Goal: Complete application form

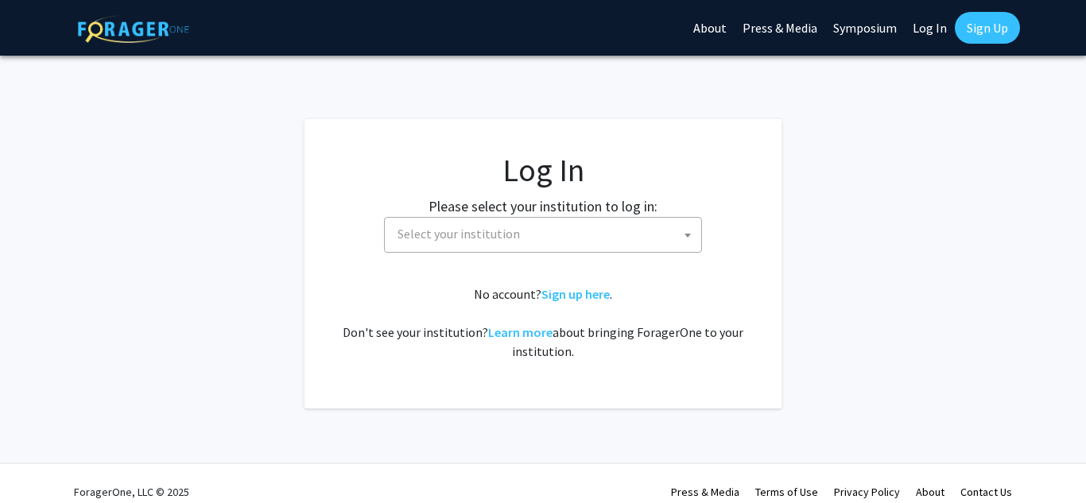
click at [422, 243] on span "Select your institution" at bounding box center [546, 234] width 310 height 33
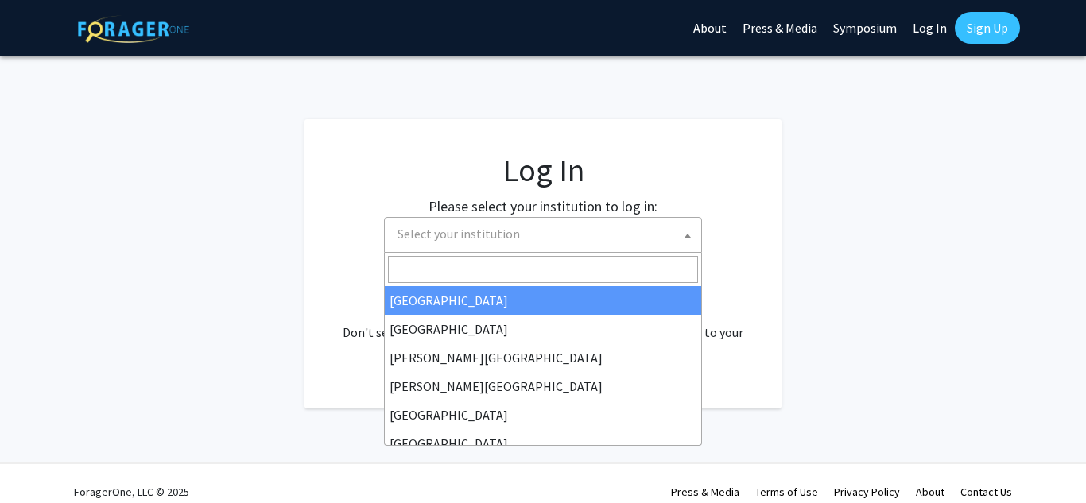
select select "34"
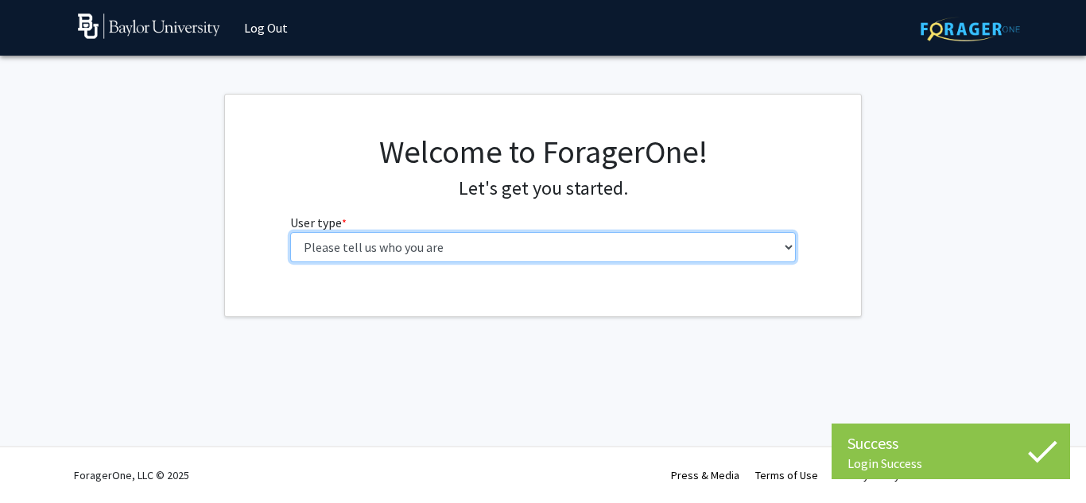
click at [382, 246] on select "Please tell us who you are Undergraduate Student Master's Student Doctoral Cand…" at bounding box center [543, 247] width 506 height 30
select select "1: undergrad"
click at [290, 232] on select "Please tell us who you are Undergraduate Student Master's Student Doctoral Cand…" at bounding box center [543, 247] width 506 height 30
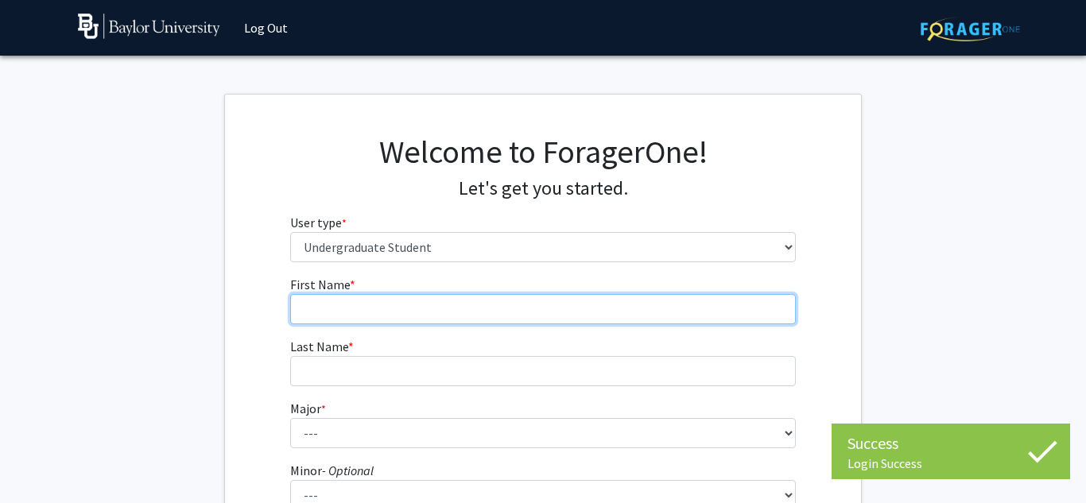
click at [487, 320] on input "First Name * required" at bounding box center [543, 309] width 506 height 30
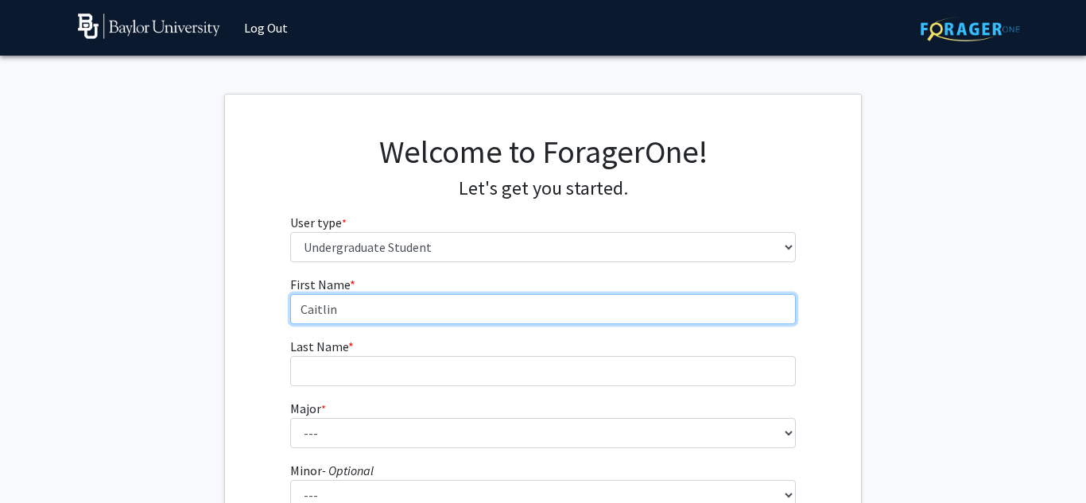
type input "Caitlin"
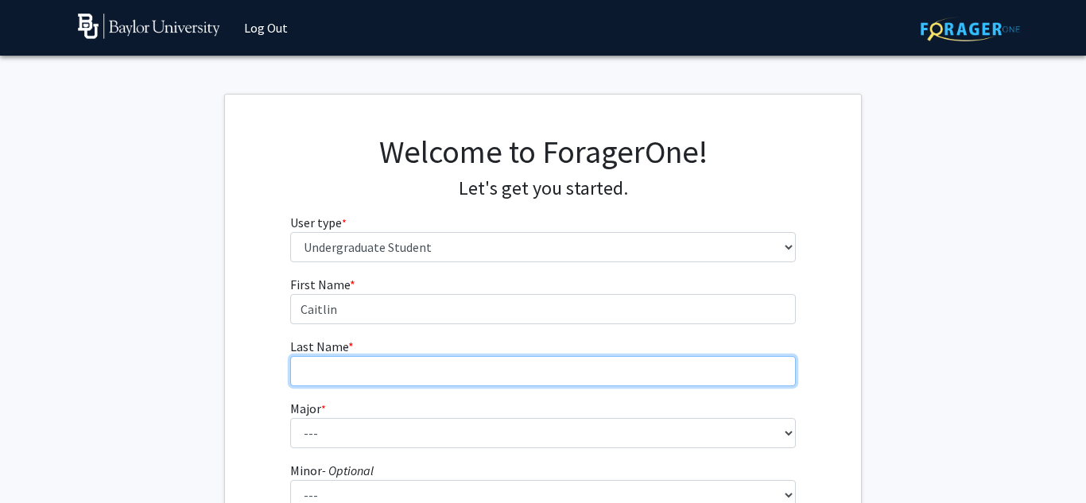
click at [412, 368] on input "Last Name * required" at bounding box center [543, 371] width 506 height 30
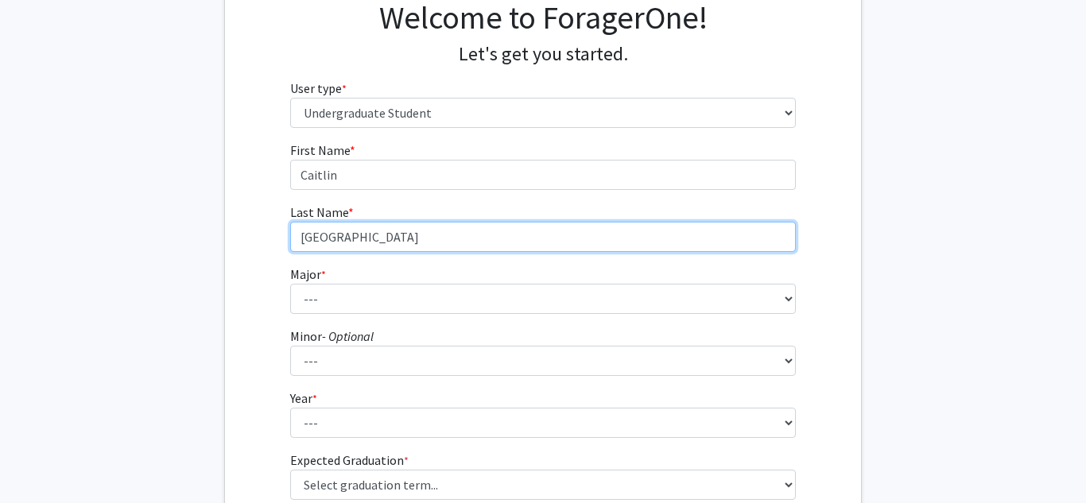
scroll to position [136, 0]
type input "[GEOGRAPHIC_DATA]"
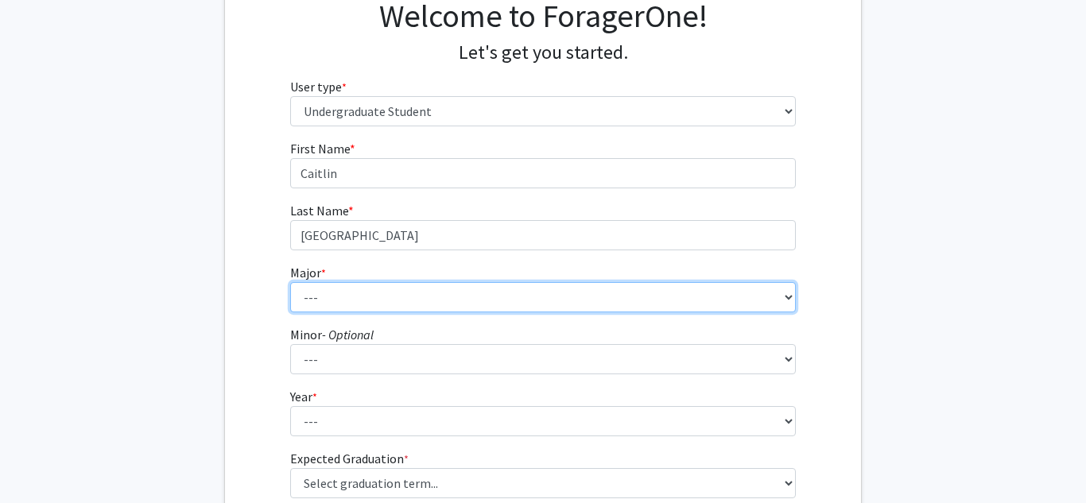
click at [349, 291] on select "--- Accounting American Studies Anthropology Apparel Design & Product Developme…" at bounding box center [543, 297] width 506 height 30
select select "47: 2712"
click at [290, 282] on select "--- Accounting American Studies Anthropology Apparel Design & Product Developme…" at bounding box center [543, 297] width 506 height 30
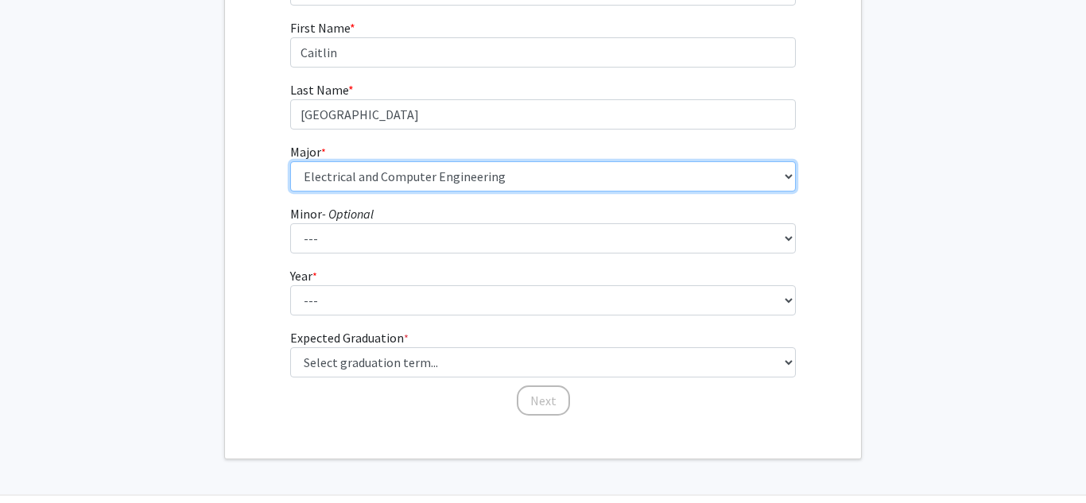
scroll to position [258, 0]
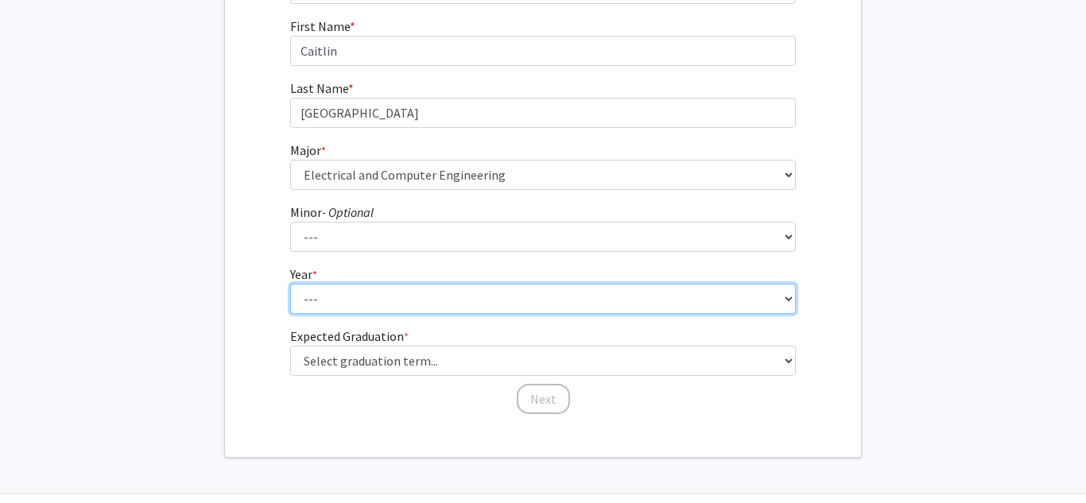
click at [335, 308] on select "--- First-year Sophomore Junior Senior Postbaccalaureate Certificate" at bounding box center [543, 299] width 506 height 30
select select "1: first-year"
click at [290, 284] on select "--- First-year Sophomore Junior Senior Postbaccalaureate Certificate" at bounding box center [543, 299] width 506 height 30
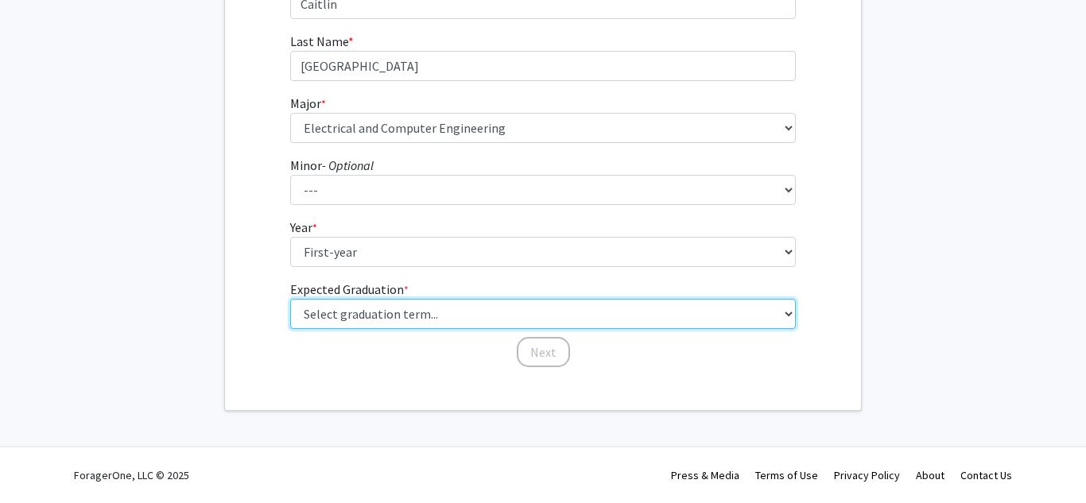
click at [334, 328] on select "Select graduation term... Spring 2025 Summer 2025 Fall 2025 Winter 2025 Spring …" at bounding box center [543, 314] width 506 height 30
select select "17: spring_2029"
click at [290, 299] on select "Select graduation term... Spring 2025 Summer 2025 Fall 2025 Winter 2025 Spring …" at bounding box center [543, 314] width 506 height 30
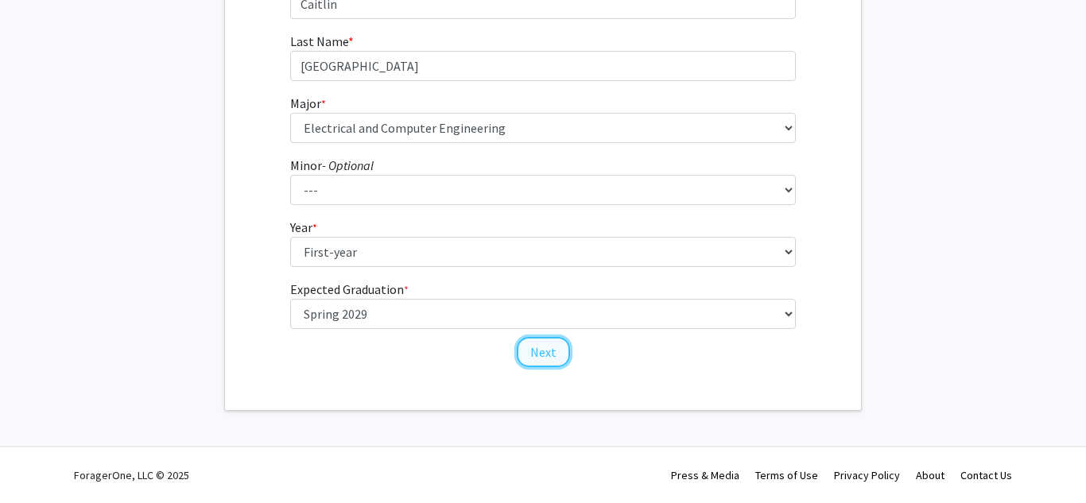
click at [532, 349] on button "Next" at bounding box center [543, 352] width 53 height 30
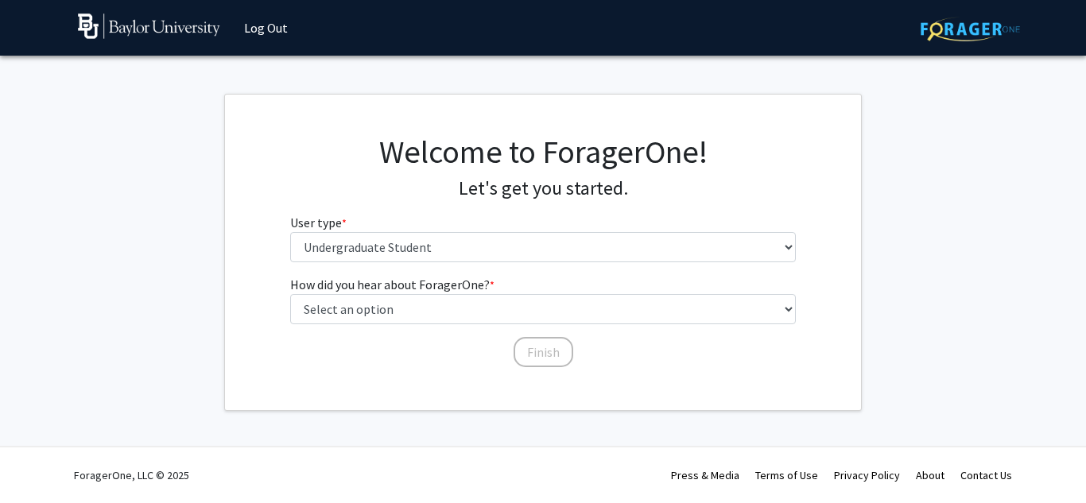
scroll to position [0, 0]
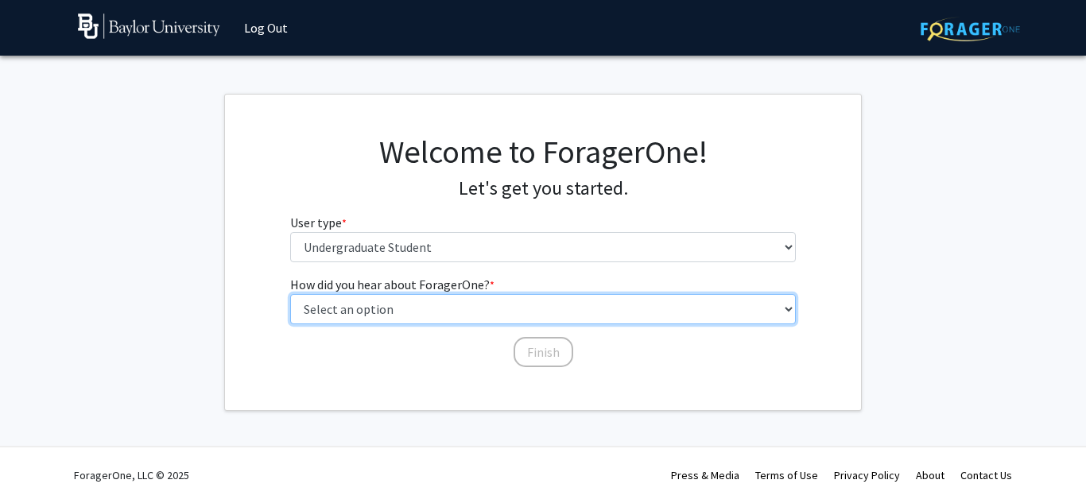
click at [446, 304] on select "Select an option Peer/student recommendation Faculty/staff recommendation Unive…" at bounding box center [543, 309] width 506 height 30
select select "2: faculty_recommendation"
click at [290, 294] on select "Select an option Peer/student recommendation Faculty/staff recommendation Unive…" at bounding box center [543, 309] width 506 height 30
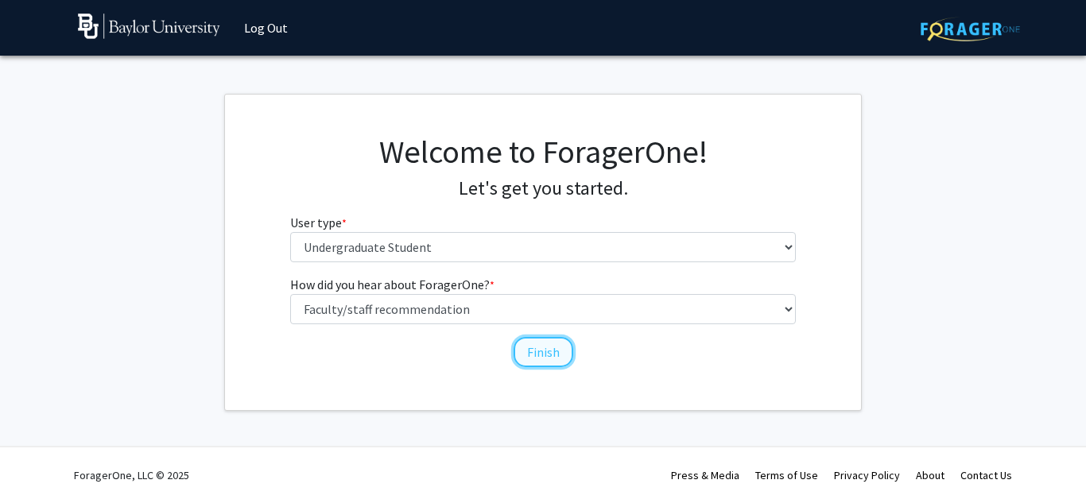
click at [530, 343] on button "Finish" at bounding box center [544, 352] width 60 height 30
